Goal: Task Accomplishment & Management: Use online tool/utility

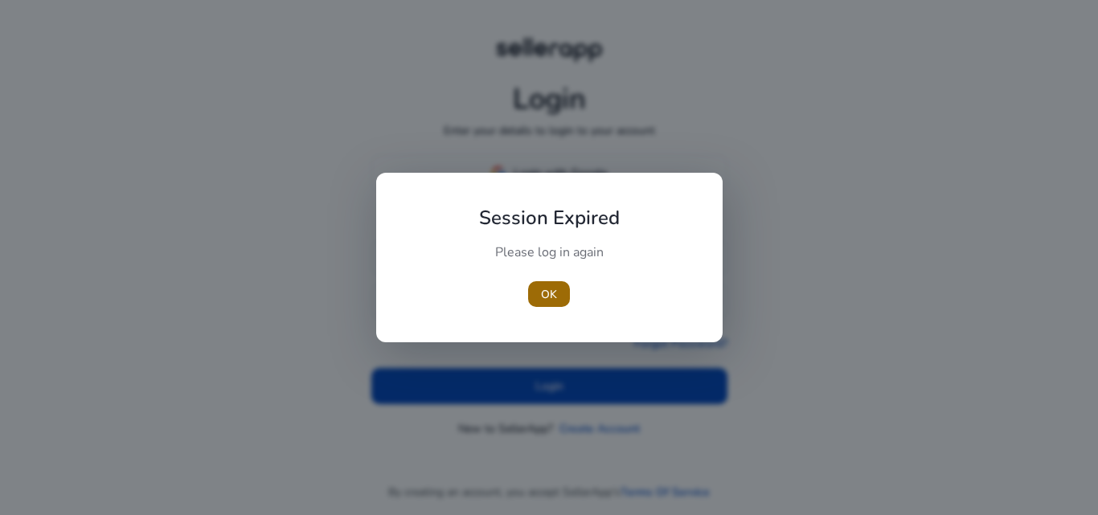
click at [554, 282] on span "button" at bounding box center [549, 294] width 42 height 39
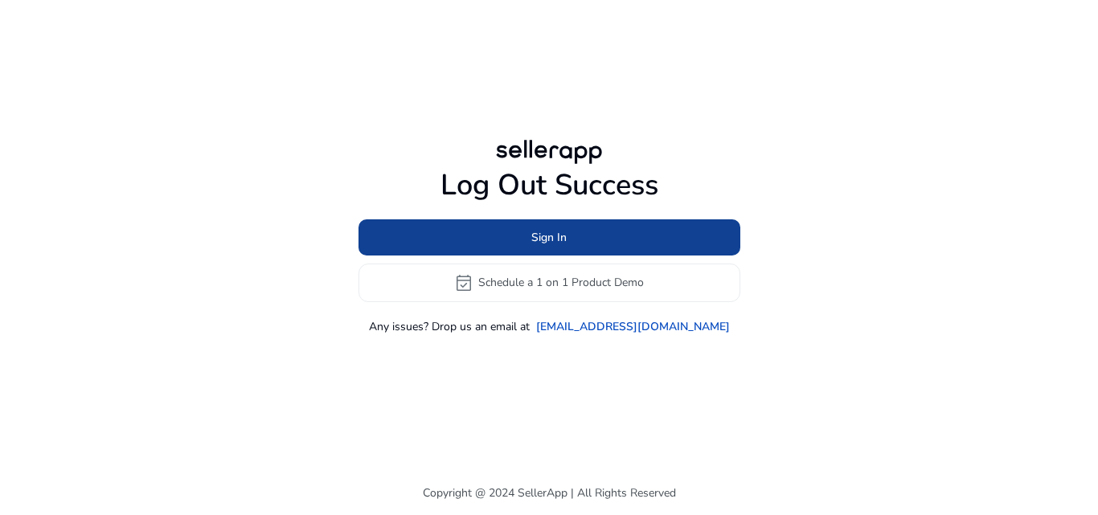
click at [558, 239] on span "Sign In" at bounding box center [548, 237] width 35 height 17
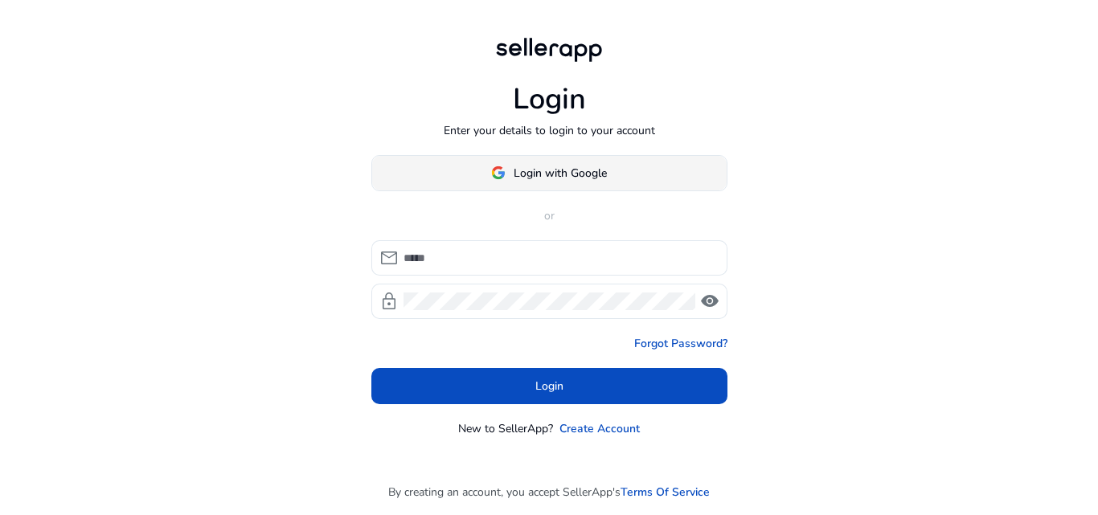
click at [542, 166] on span "Login with Google" at bounding box center [559, 173] width 93 height 17
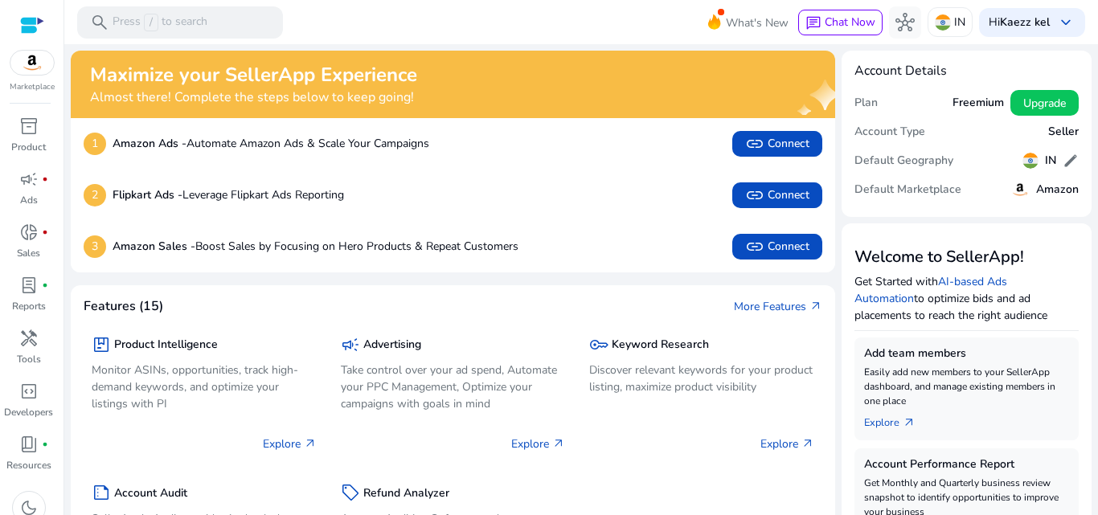
click at [431, 23] on mat-toolbar "search Press / to search What's New chat Chat Now hub IN [GEOGRAPHIC_DATA] kel …" at bounding box center [580, 22] width 1033 height 44
click at [772, 153] on span at bounding box center [777, 144] width 90 height 39
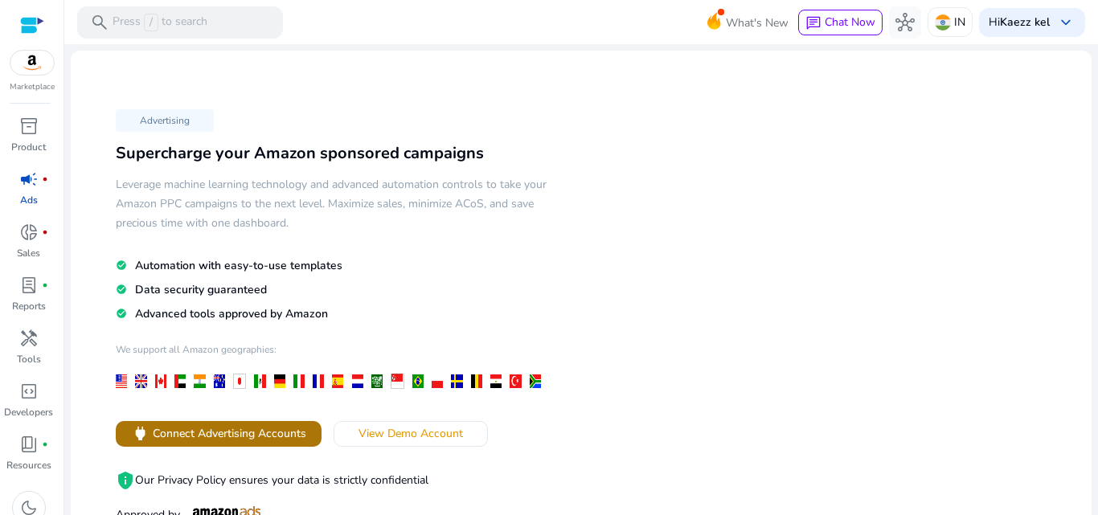
click at [280, 443] on span "power Connect Advertising Accounts" at bounding box center [218, 433] width 175 height 18
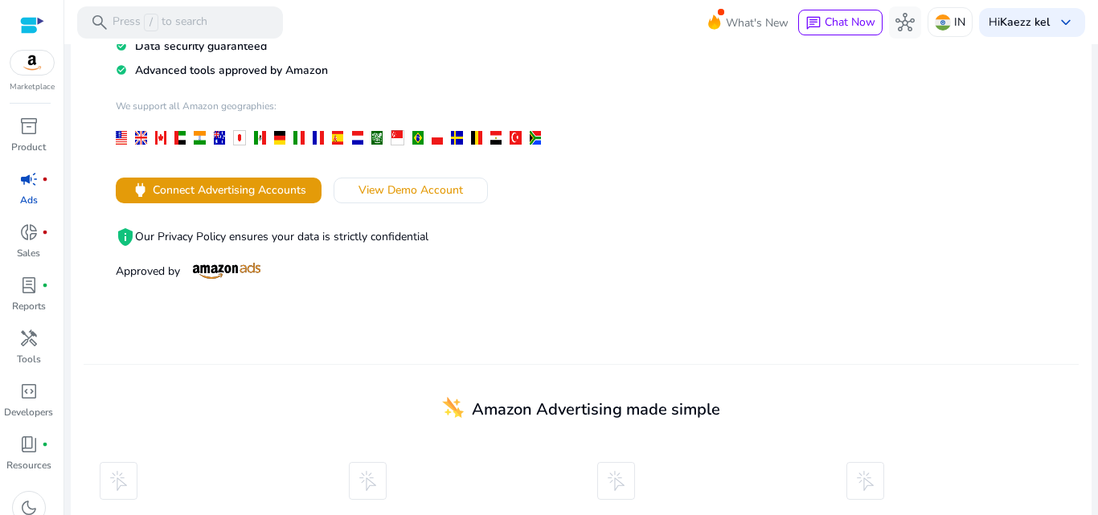
scroll to position [78, 0]
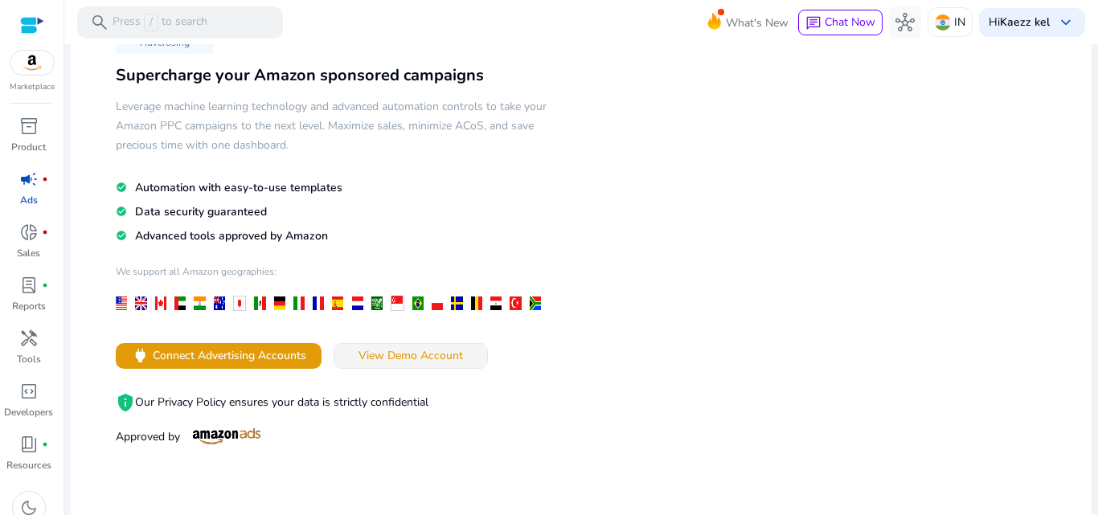
click at [395, 354] on span "View Demo Account" at bounding box center [410, 355] width 104 height 17
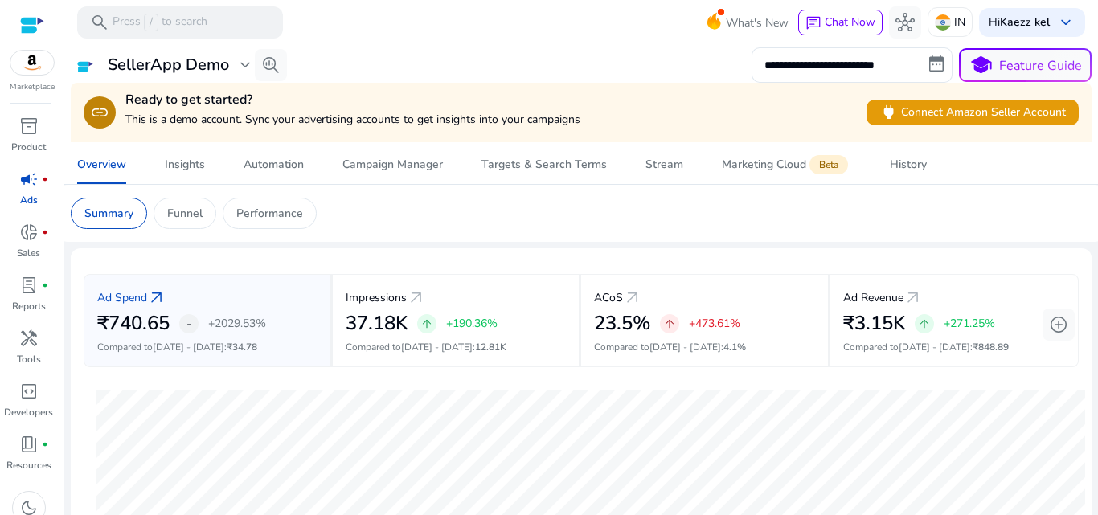
click at [301, 131] on div "Ready to get started? This is a demo account. Sync your advertising accounts to…" at bounding box center [352, 112] width 455 height 40
click at [194, 166] on div "Insights" at bounding box center [185, 164] width 40 height 11
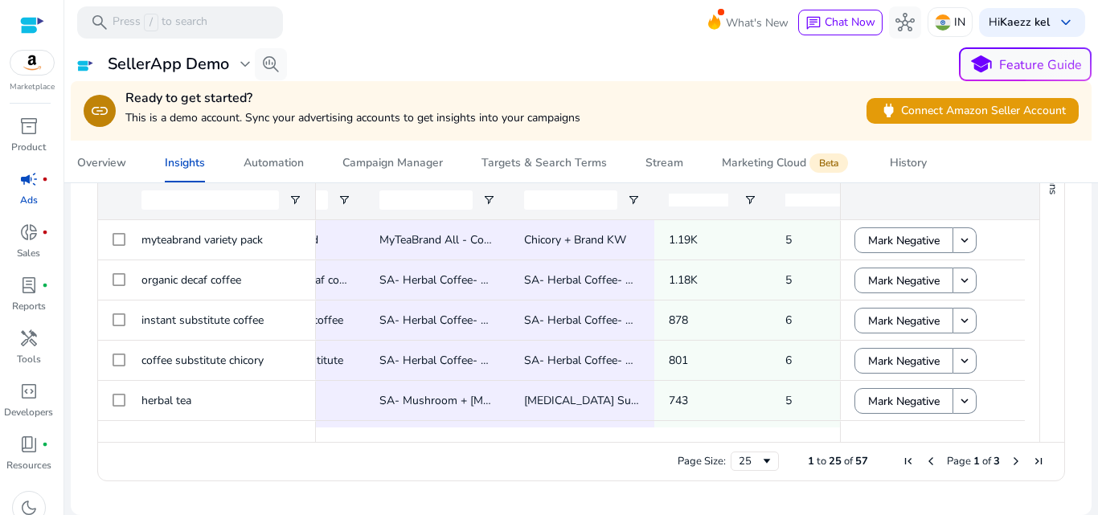
scroll to position [0, 482]
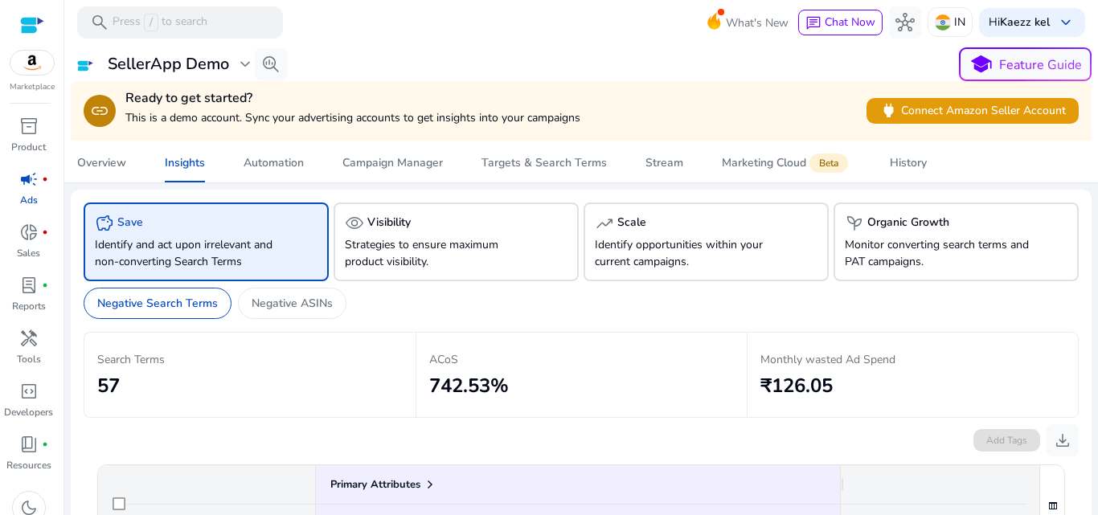
click at [462, 37] on mat-toolbar "search Press / to search What's New chat Chat Now hub IN [GEOGRAPHIC_DATA] kel …" at bounding box center [580, 22] width 1033 height 44
